Goal: Task Accomplishment & Management: Complete application form

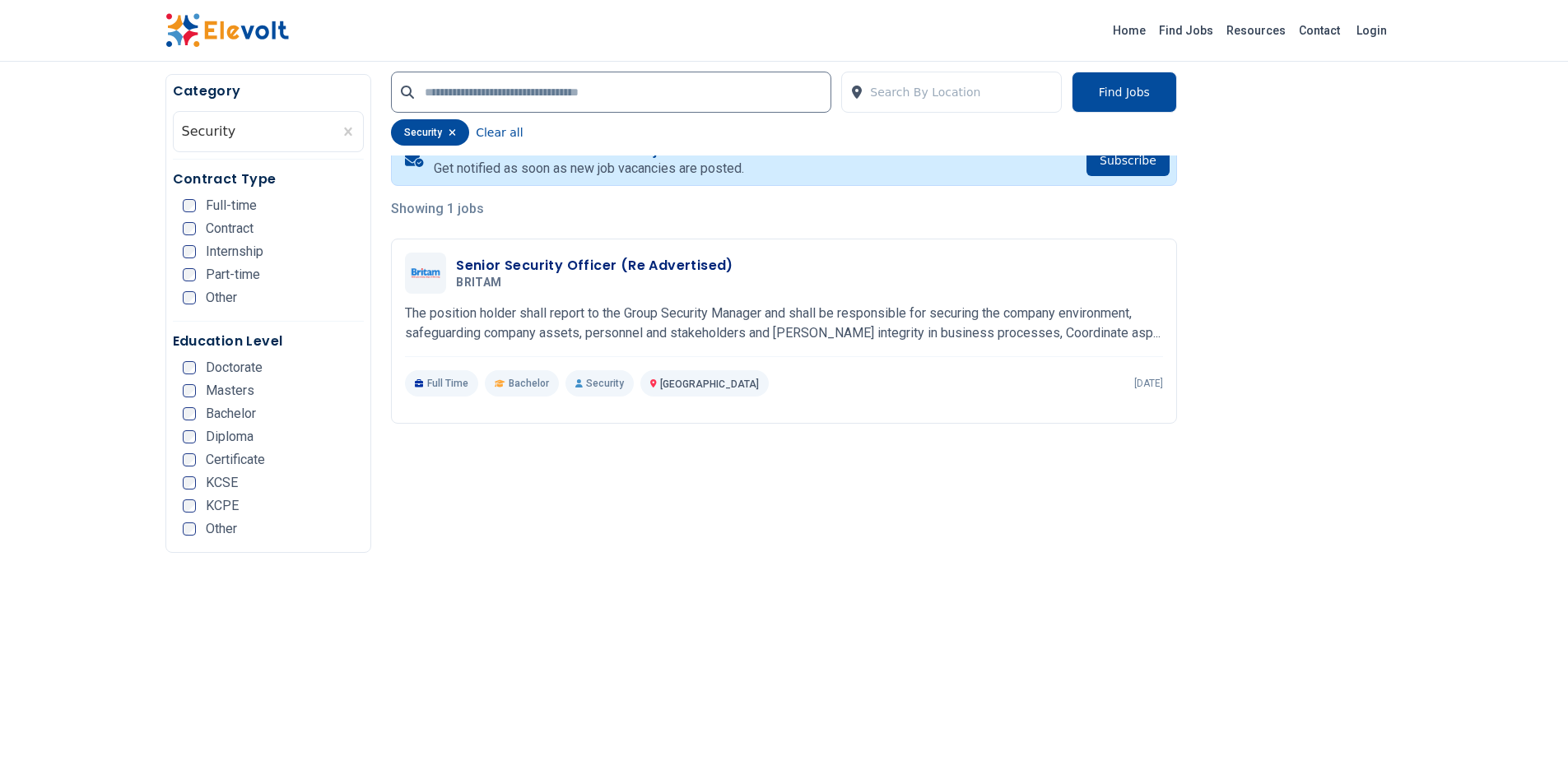
scroll to position [20, 0]
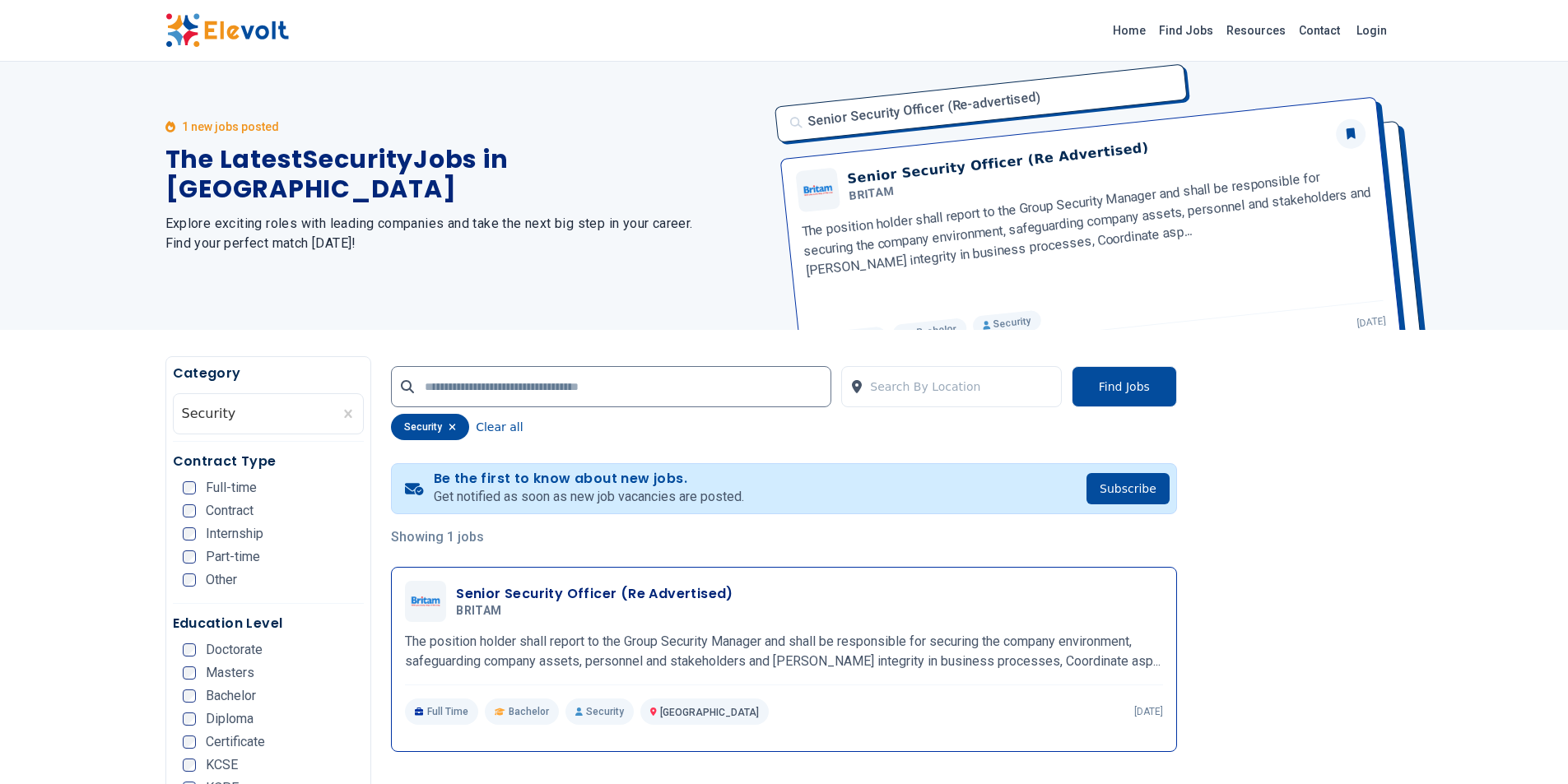
click at [487, 595] on h3 "Senior Security Officer (Re Advertised)" at bounding box center [594, 594] width 278 height 20
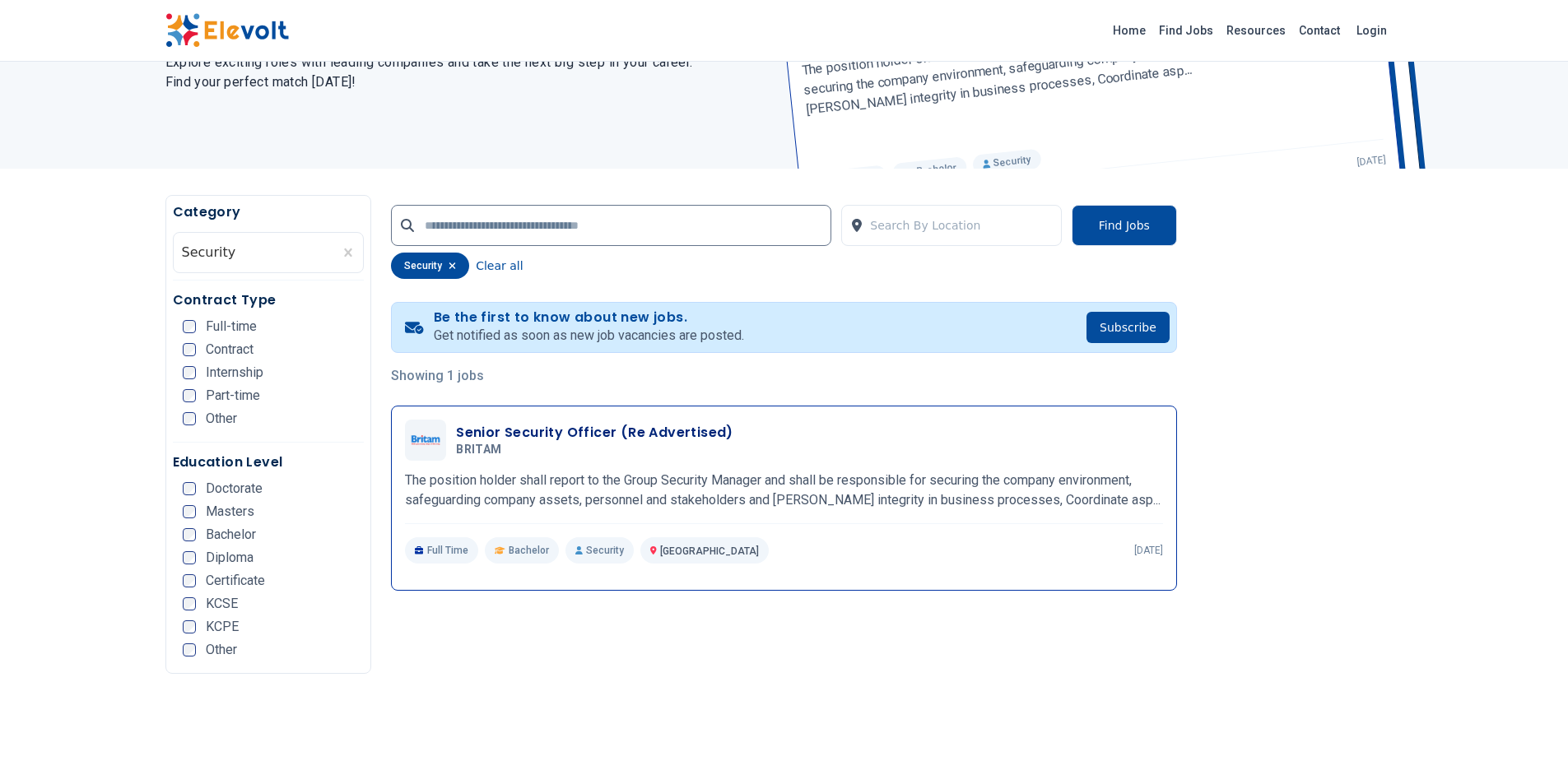
scroll to position [185, 0]
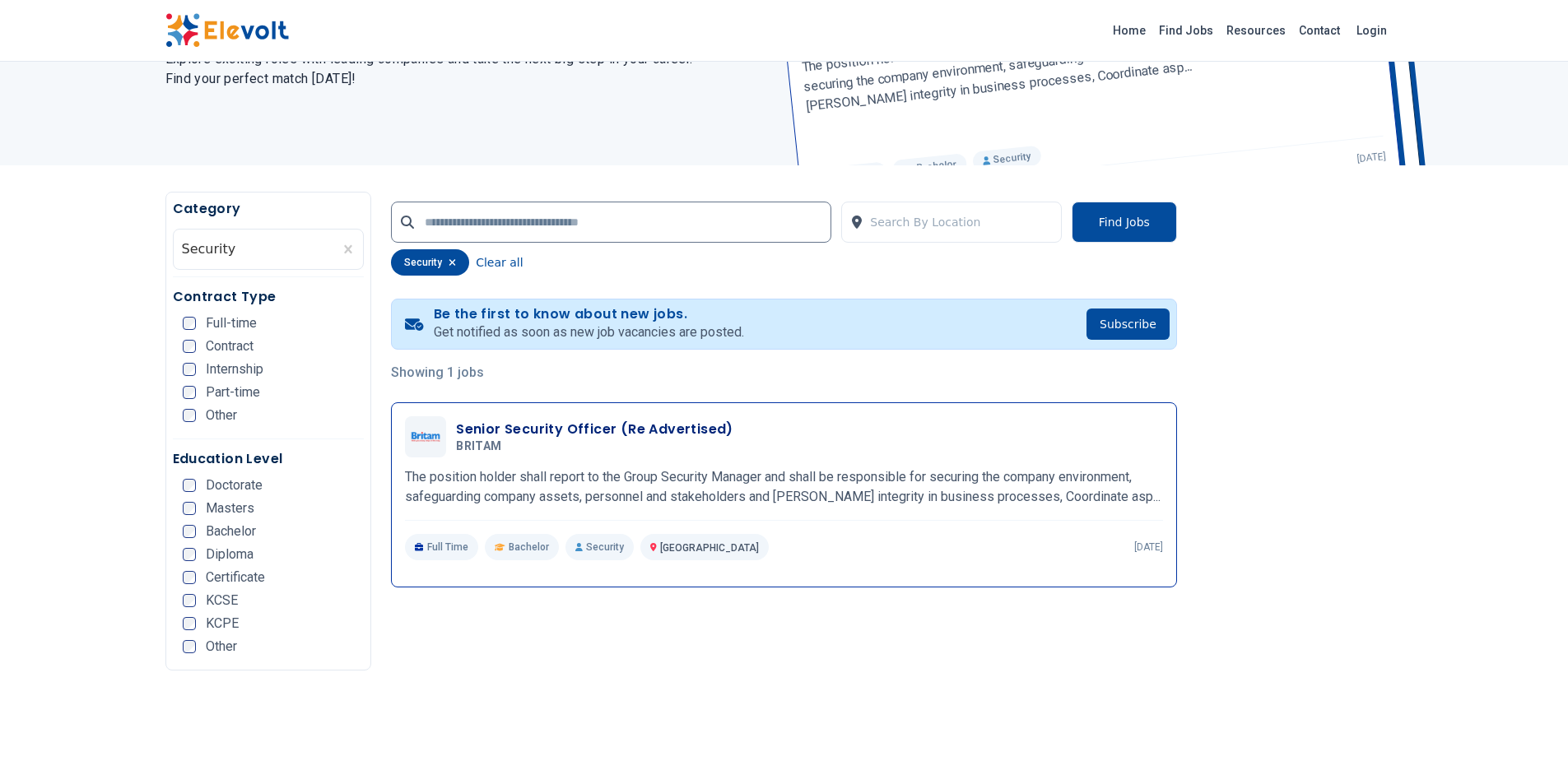
click at [534, 428] on h3 "Senior Security Officer (Re Advertised)" at bounding box center [594, 429] width 278 height 20
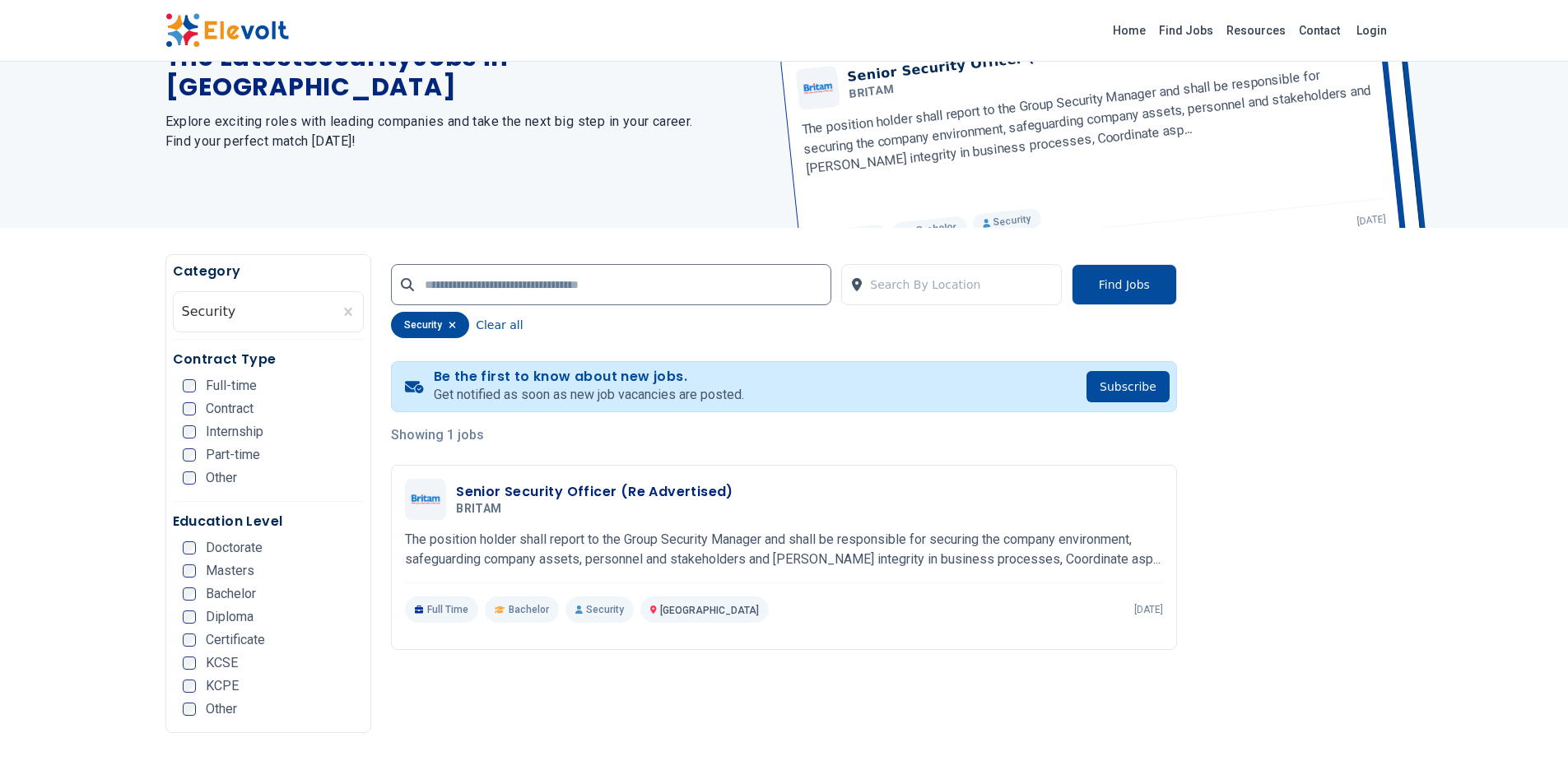
scroll to position [329, 0]
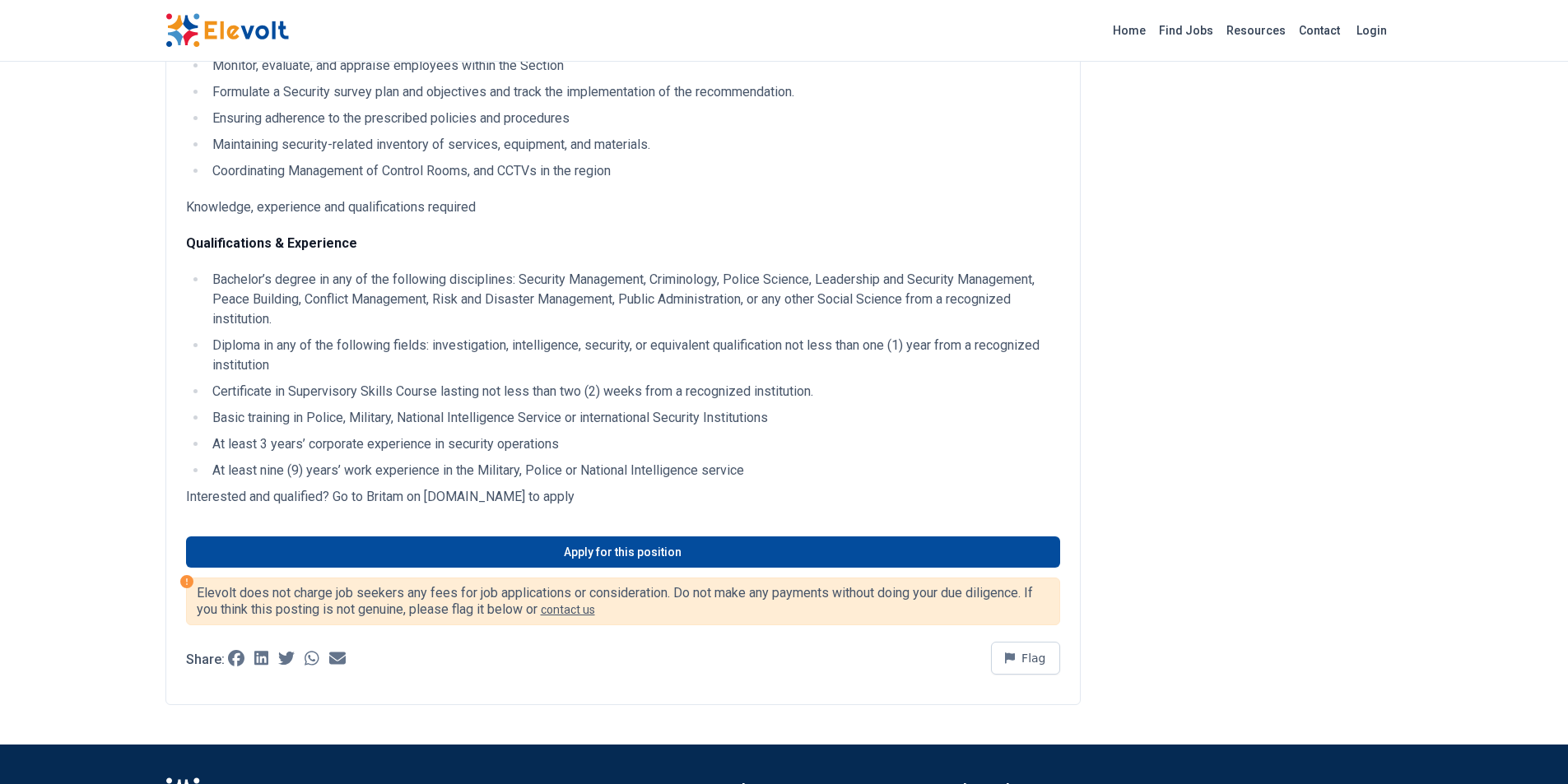
scroll to position [494, 0]
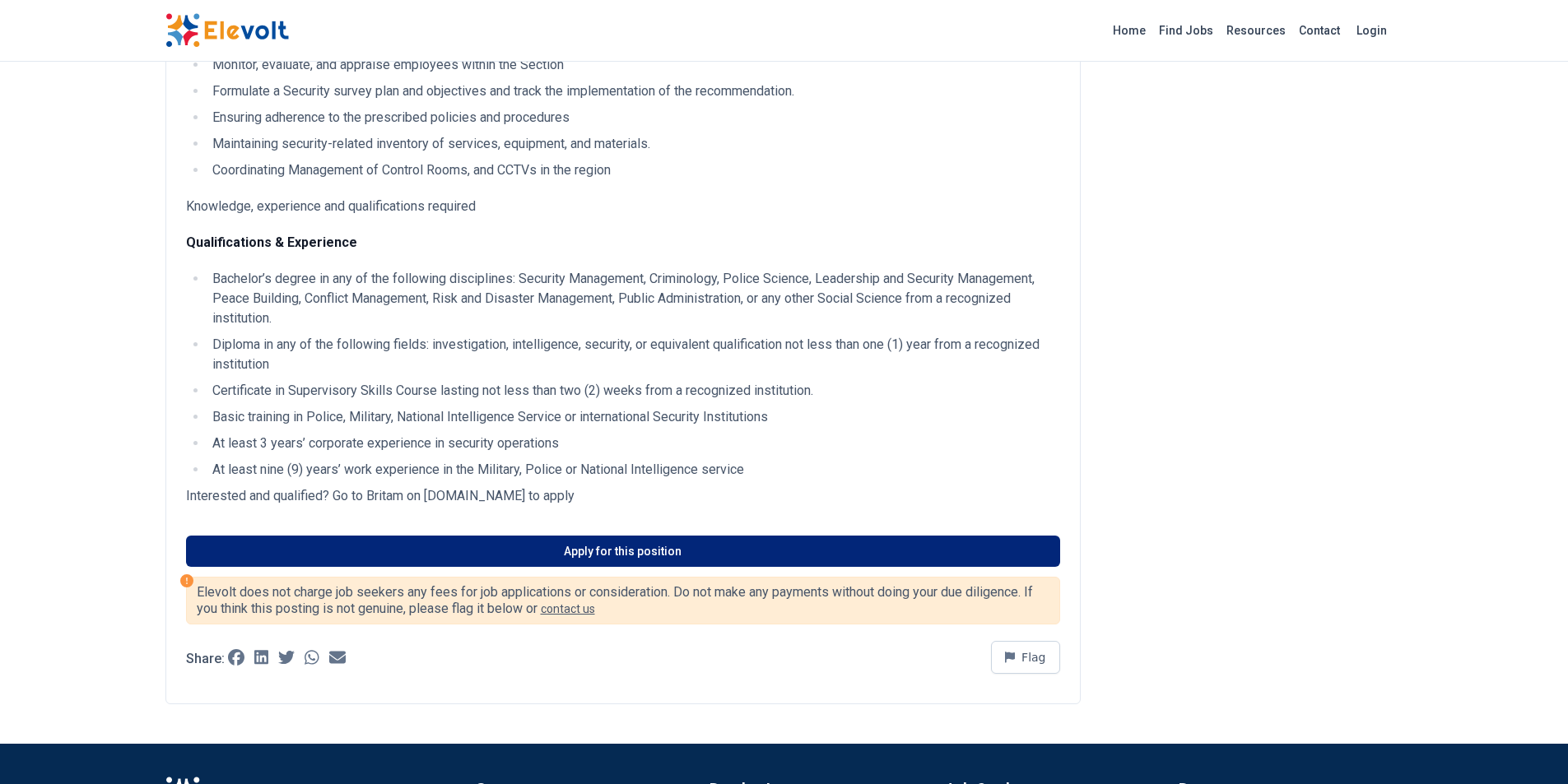
click at [618, 549] on link "Apply for this position" at bounding box center [623, 551] width 874 height 31
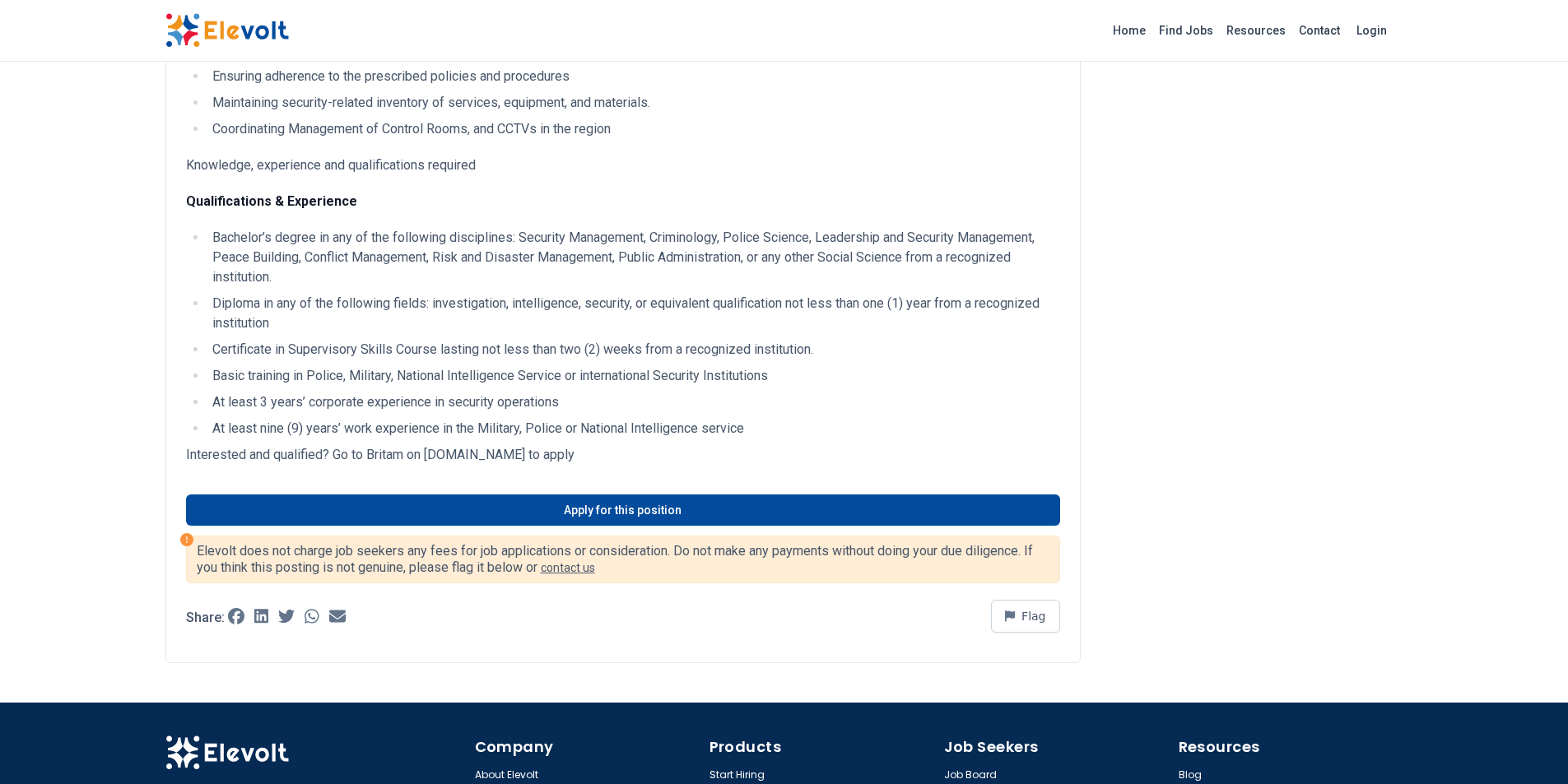
scroll to position [659, 0]
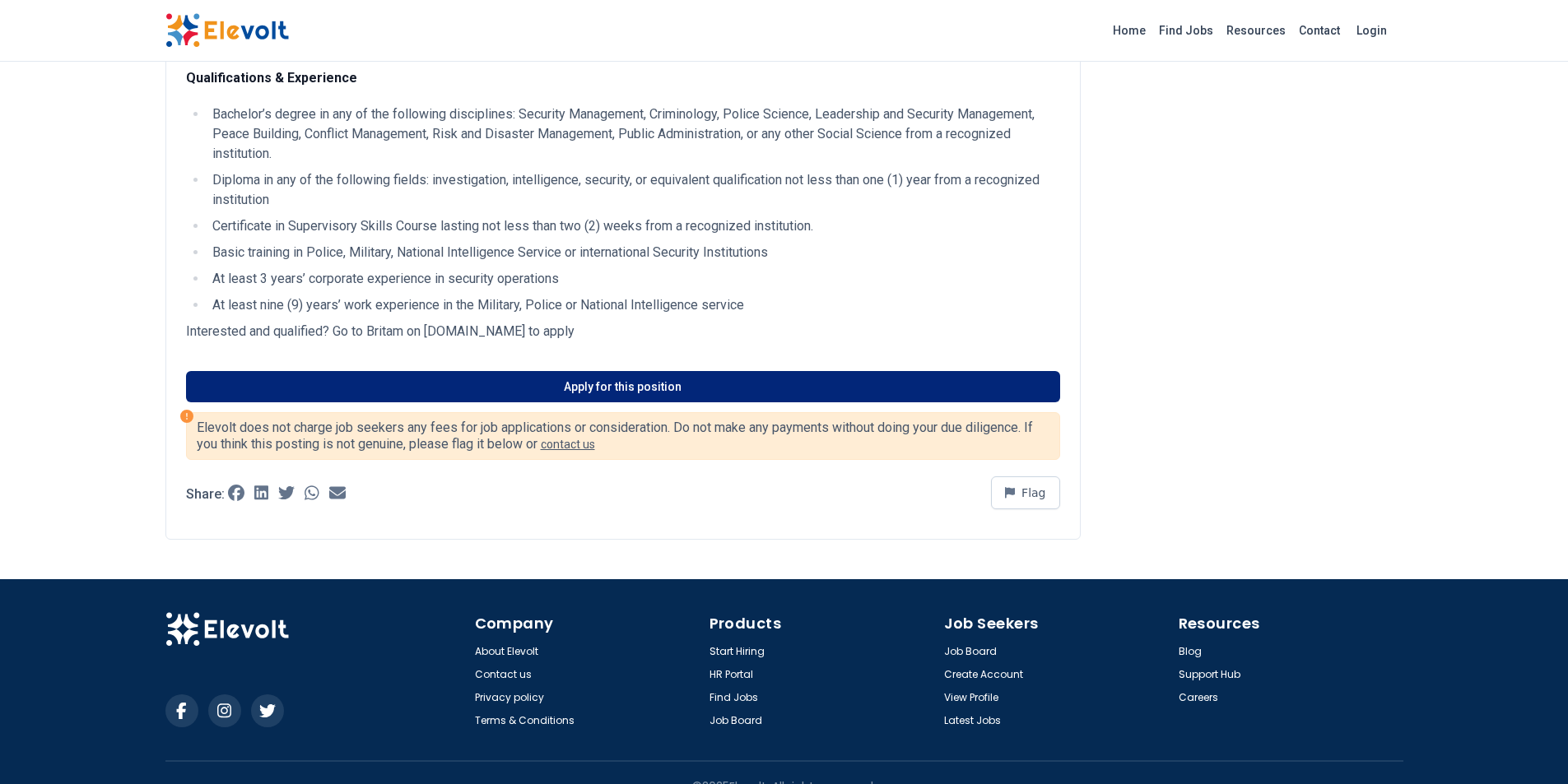
click at [597, 385] on link "Apply for this position" at bounding box center [623, 387] width 874 height 31
